Goal: Find specific page/section: Find specific page/section

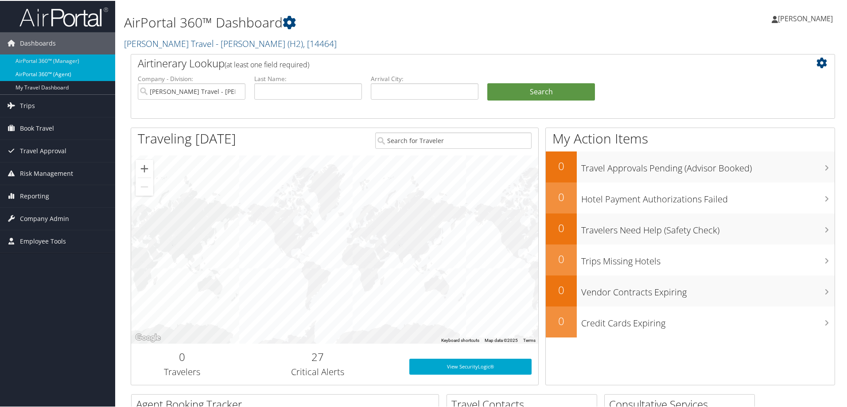
click at [59, 75] on link "AirPortal 360™ (Agent)" at bounding box center [57, 73] width 115 height 13
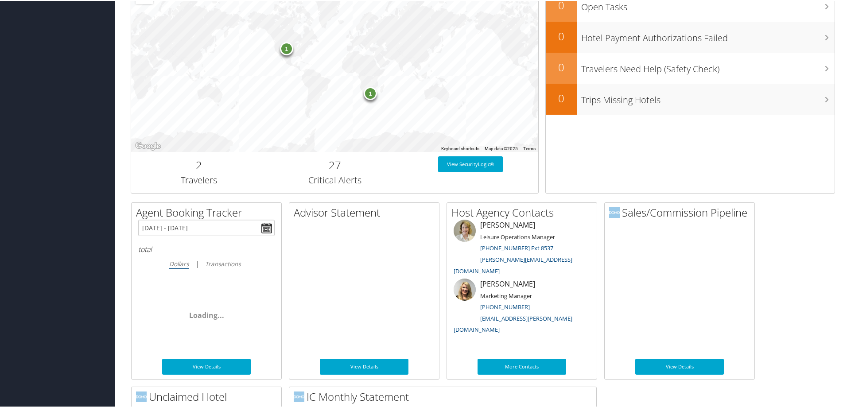
scroll to position [443, 0]
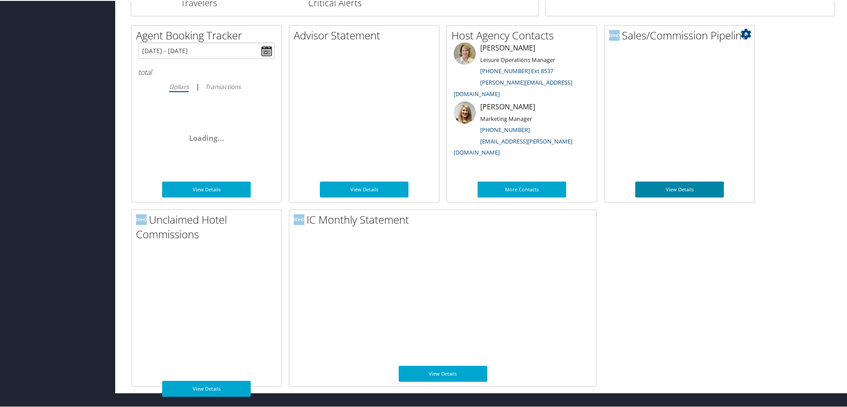
click at [686, 189] on link "View Details" at bounding box center [679, 189] width 89 height 16
